Goal: Information Seeking & Learning: Learn about a topic

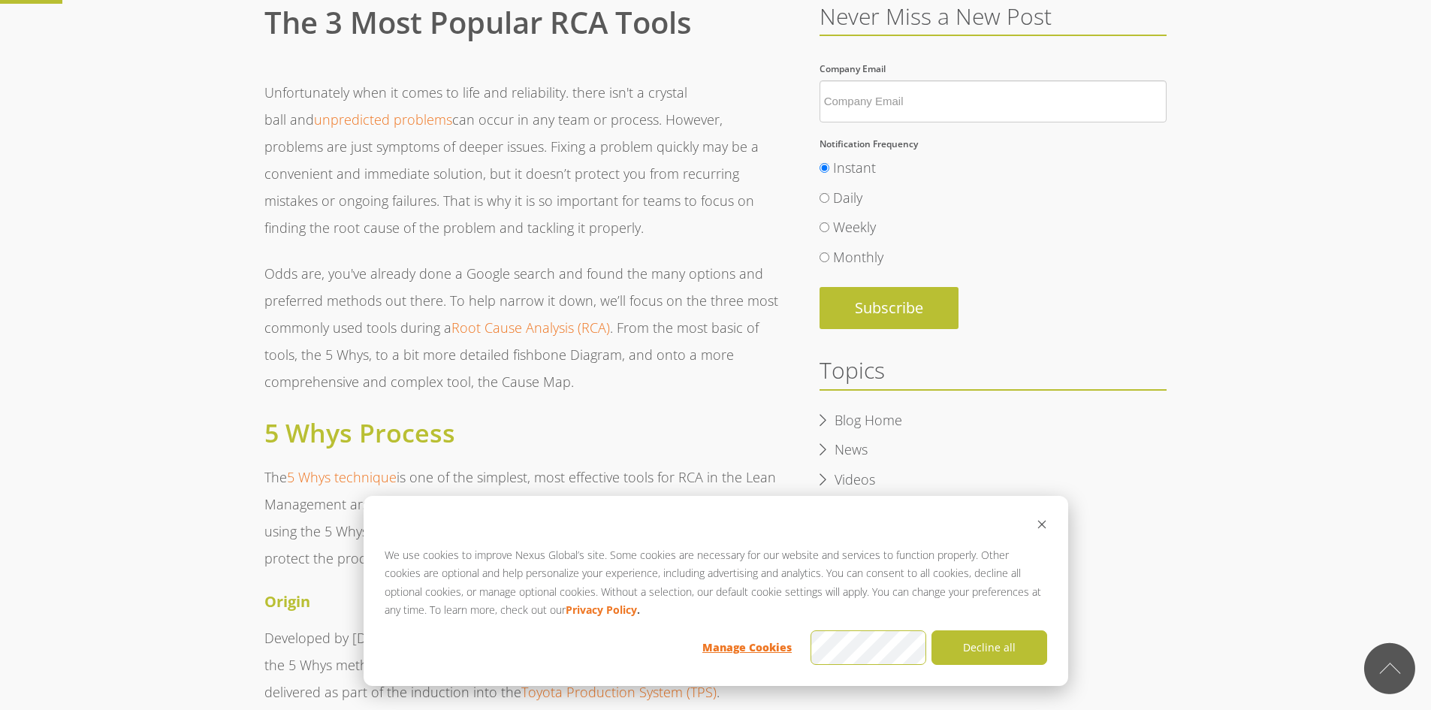
scroll to position [450, 0]
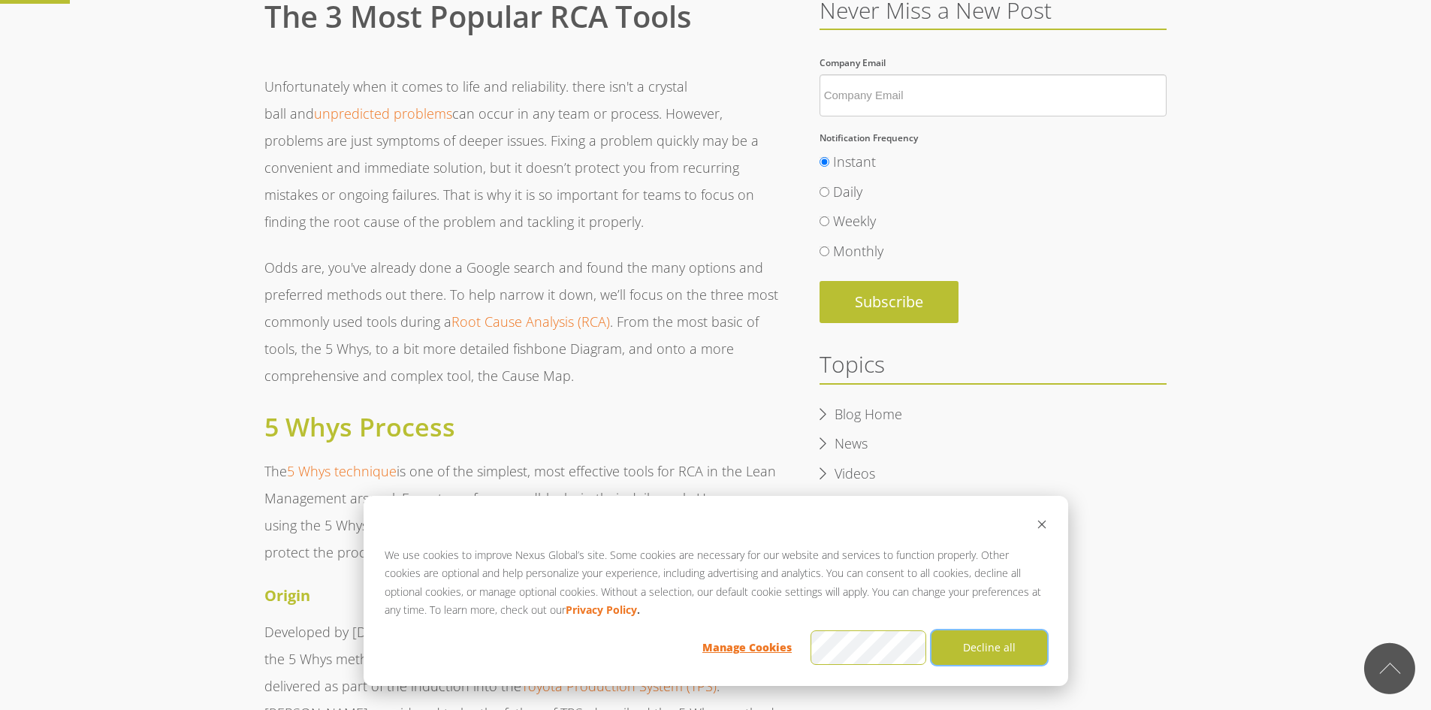
click at [1004, 651] on button "Decline all" at bounding box center [990, 647] width 116 height 35
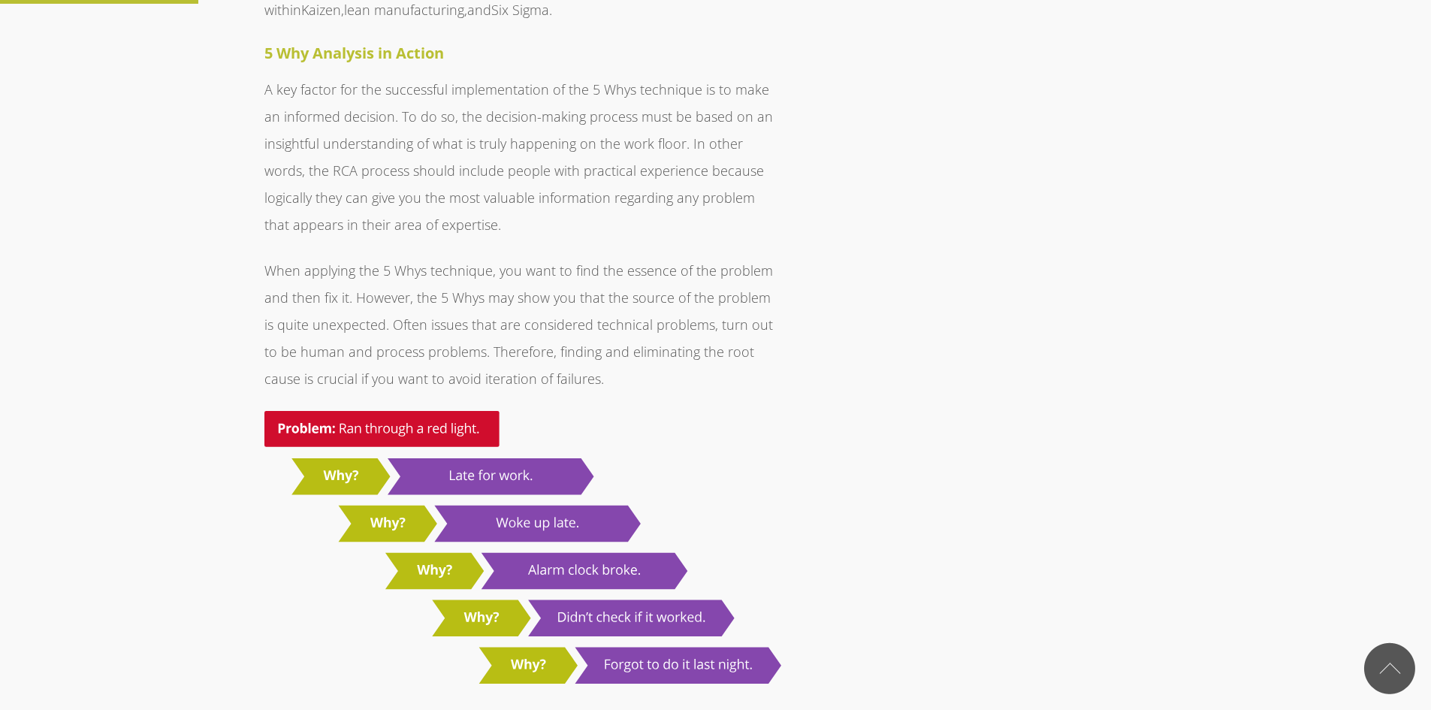
scroll to position [1277, 0]
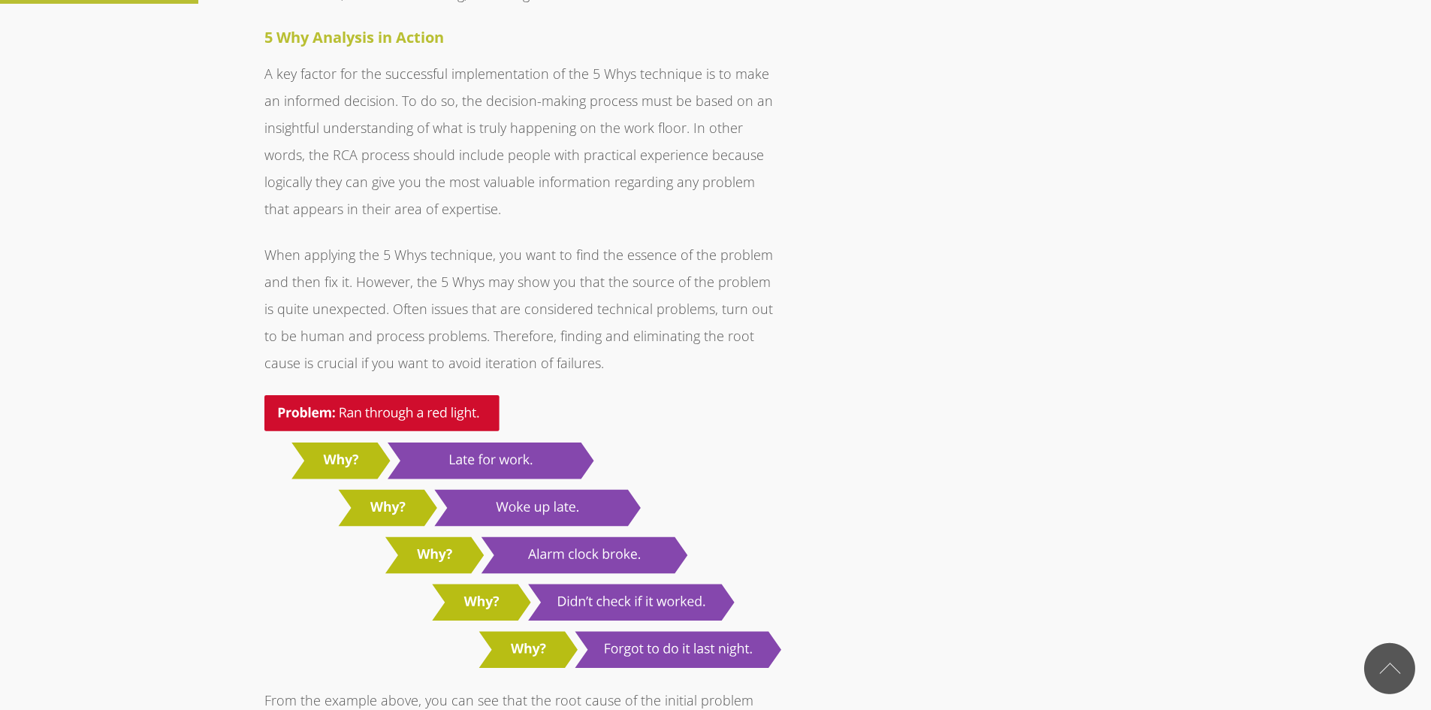
click at [267, 395] on img at bounding box center [522, 531] width 517 height 272
